Goal: Task Accomplishment & Management: Complete application form

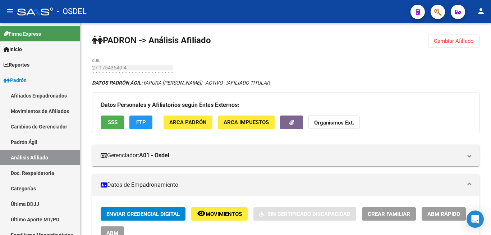
scroll to position [110, 0]
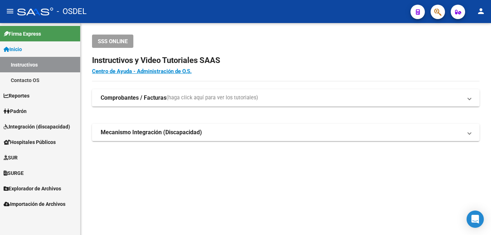
click at [27, 110] on span "Padrón" at bounding box center [15, 111] width 23 height 8
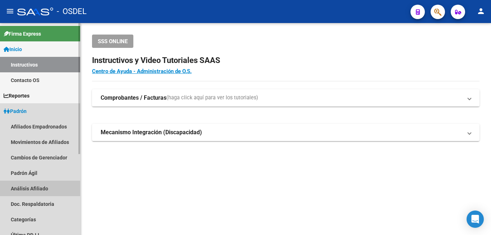
click at [36, 188] on link "Análisis Afiliado" at bounding box center [40, 187] width 80 height 15
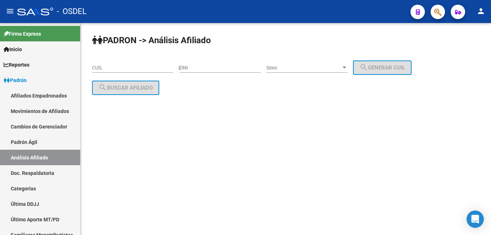
click at [212, 64] on div "DNI" at bounding box center [220, 65] width 81 height 14
type input "31090729"
click at [325, 69] on span "Sexo" at bounding box center [303, 68] width 75 height 6
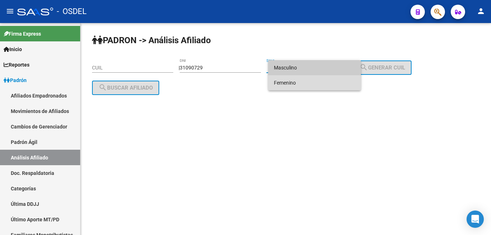
click at [337, 79] on span "Femenino" at bounding box center [314, 82] width 81 height 15
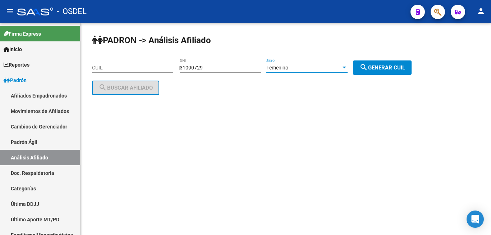
click at [391, 66] on span "search Generar CUIL" at bounding box center [382, 67] width 46 height 6
type input "23-31090729-4"
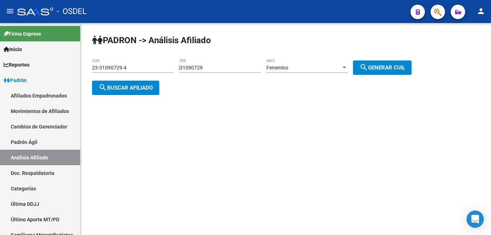
click at [139, 90] on span "search Buscar afiliado" at bounding box center [125, 87] width 54 height 6
